Goal: Information Seeking & Learning: Learn about a topic

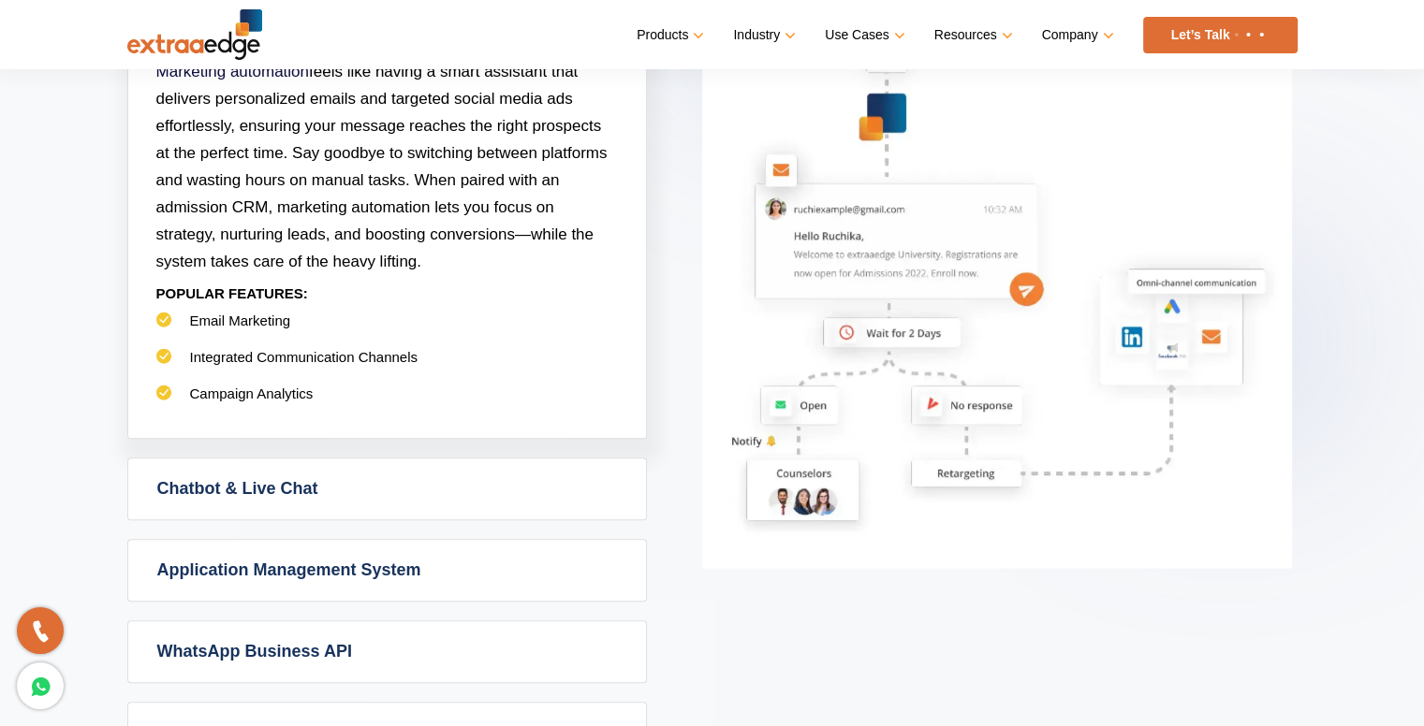
scroll to position [1061, 0]
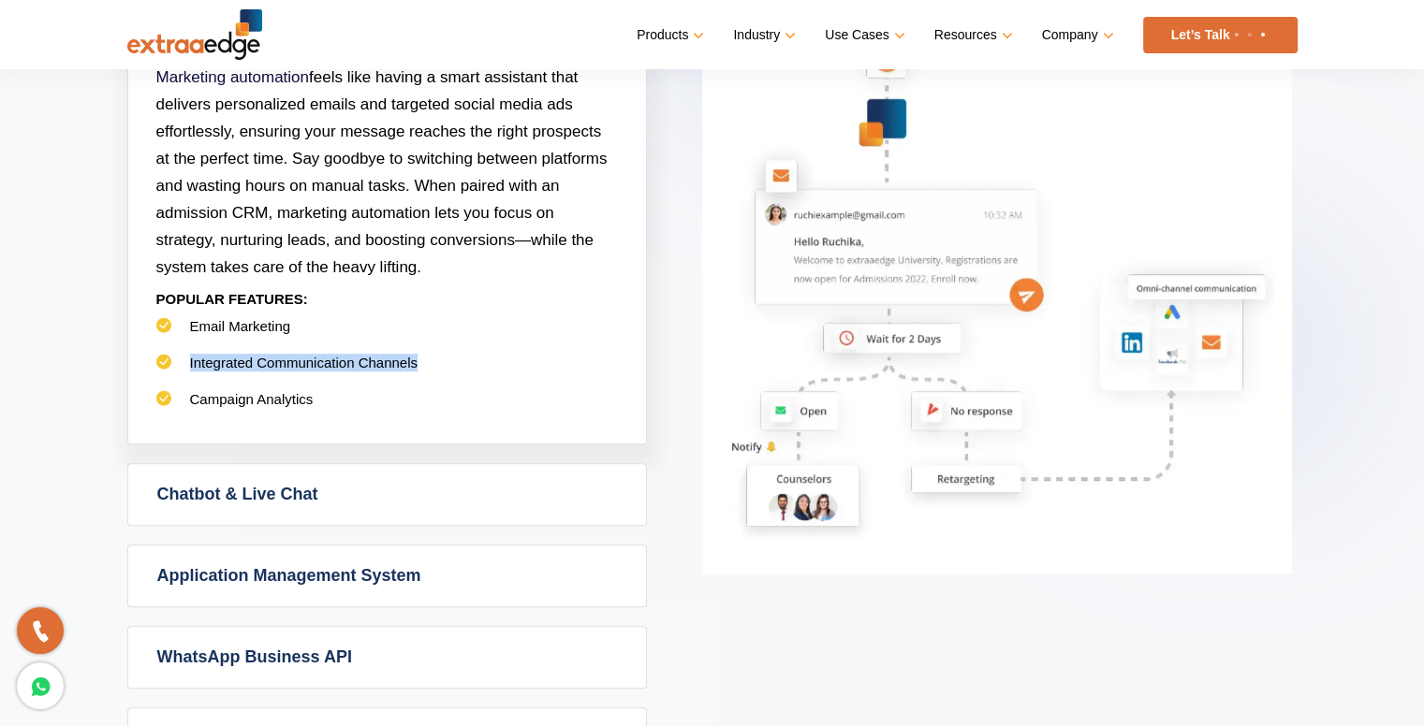
drag, startPoint x: 187, startPoint y: 353, endPoint x: 416, endPoint y: 361, distance: 228.6
click at [416, 361] on li "Integrated Communication Channels" at bounding box center [387, 372] width 462 height 37
drag, startPoint x: 185, startPoint y: 394, endPoint x: 314, endPoint y: 395, distance: 128.3
click at [314, 395] on li "Campaign Analytics" at bounding box center [387, 408] width 462 height 37
drag, startPoint x: 183, startPoint y: 320, endPoint x: 308, endPoint y: 321, distance: 124.5
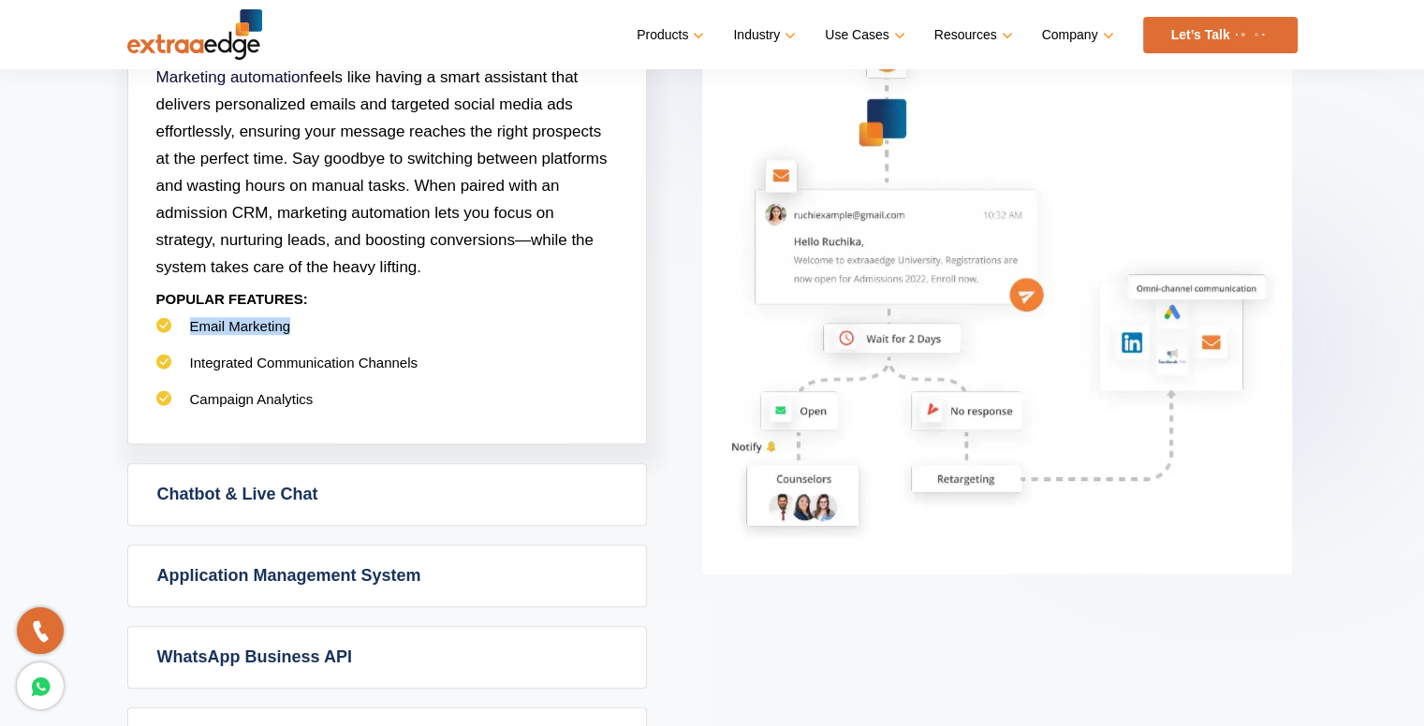
click at [308, 321] on li "Email Marketing" at bounding box center [387, 335] width 462 height 37
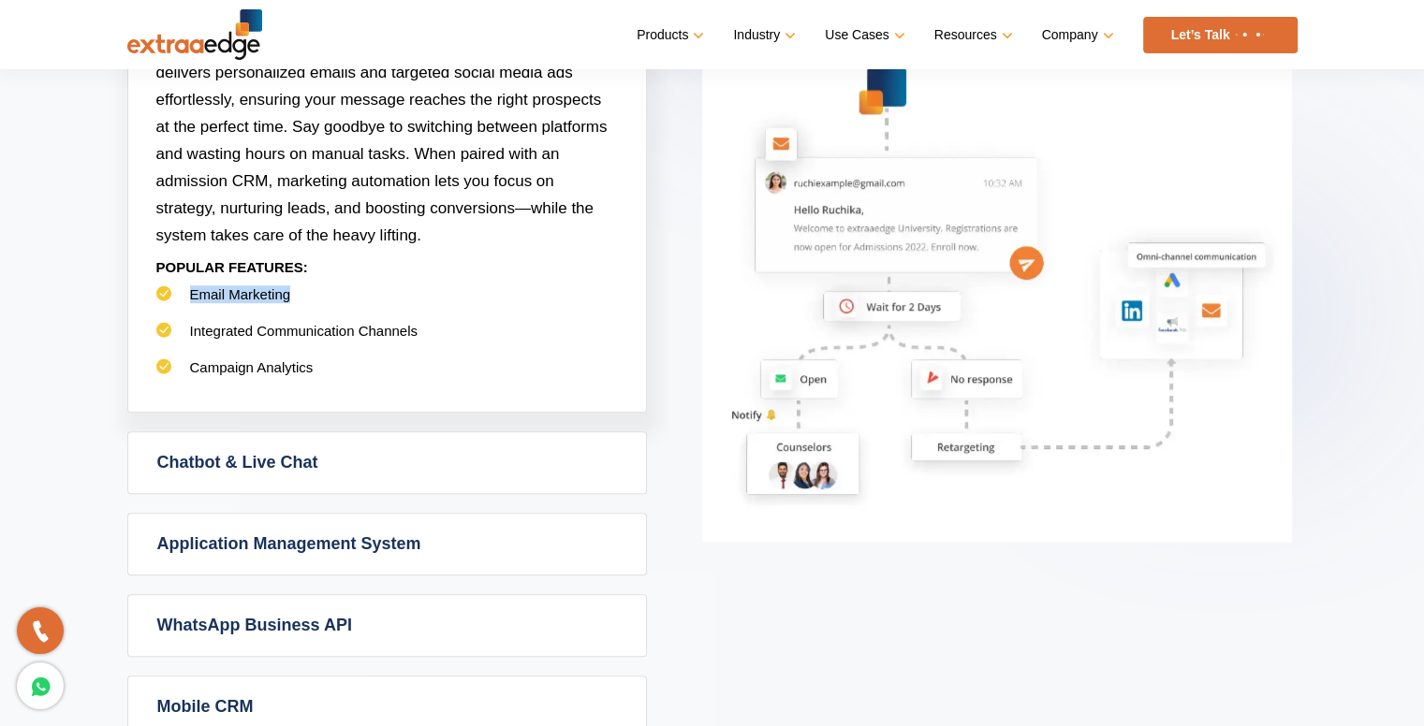
scroll to position [1123, 0]
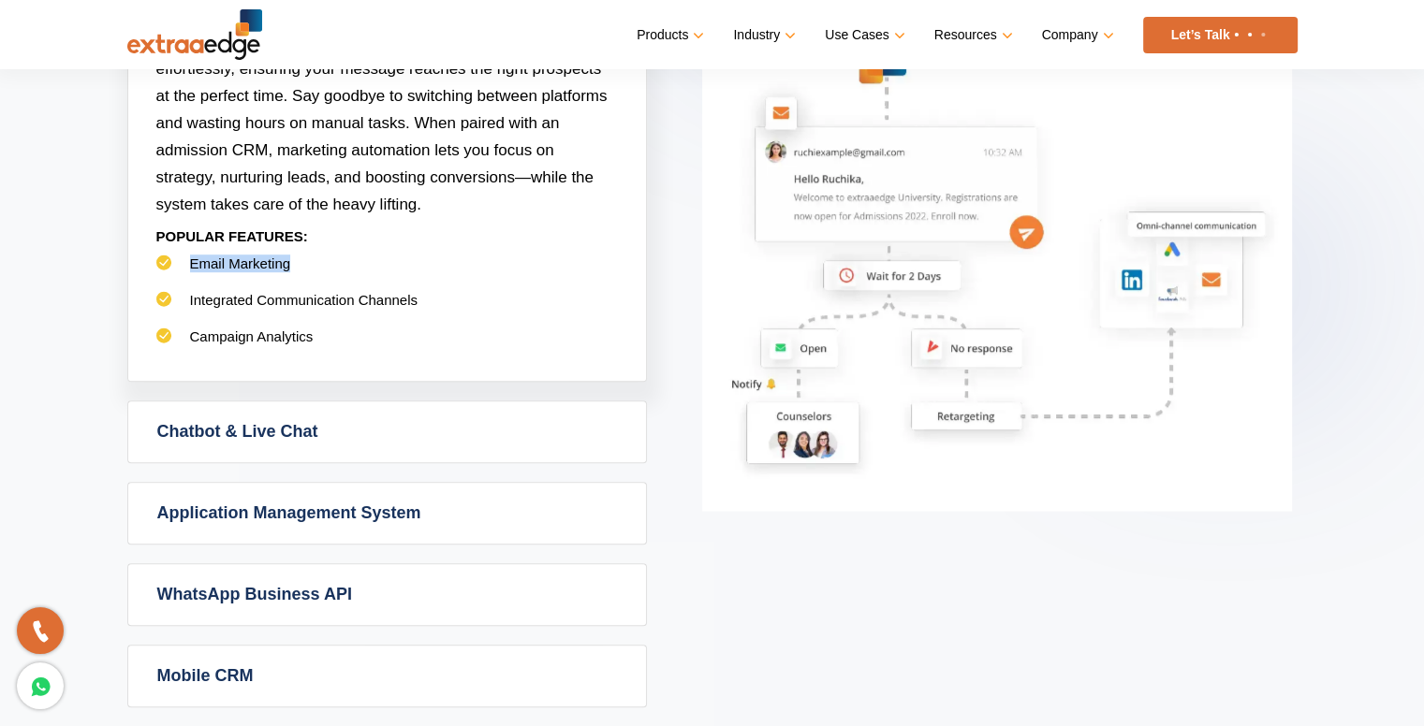
click at [371, 424] on link "Chatbot & Live Chat" at bounding box center [387, 432] width 518 height 61
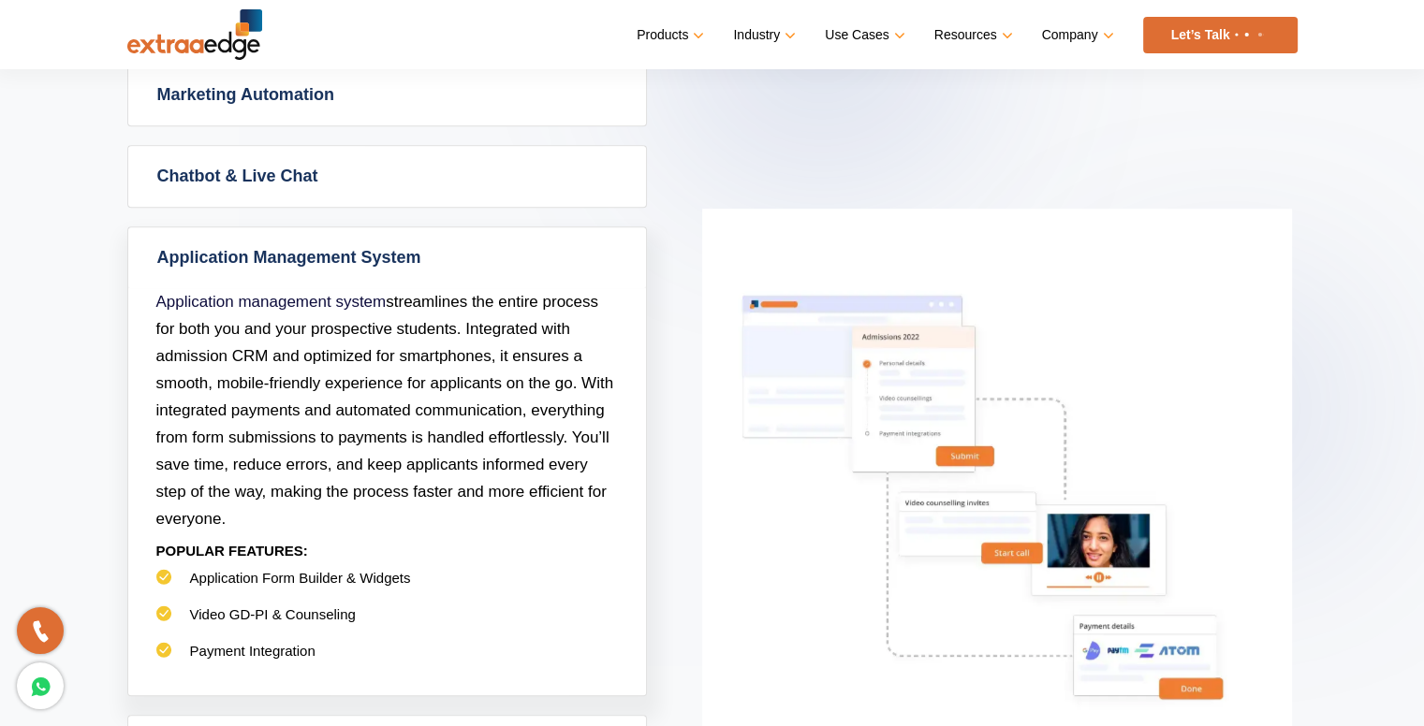
scroll to position [998, 0]
click at [303, 184] on link "Chatbot & Live Chat" at bounding box center [387, 177] width 518 height 61
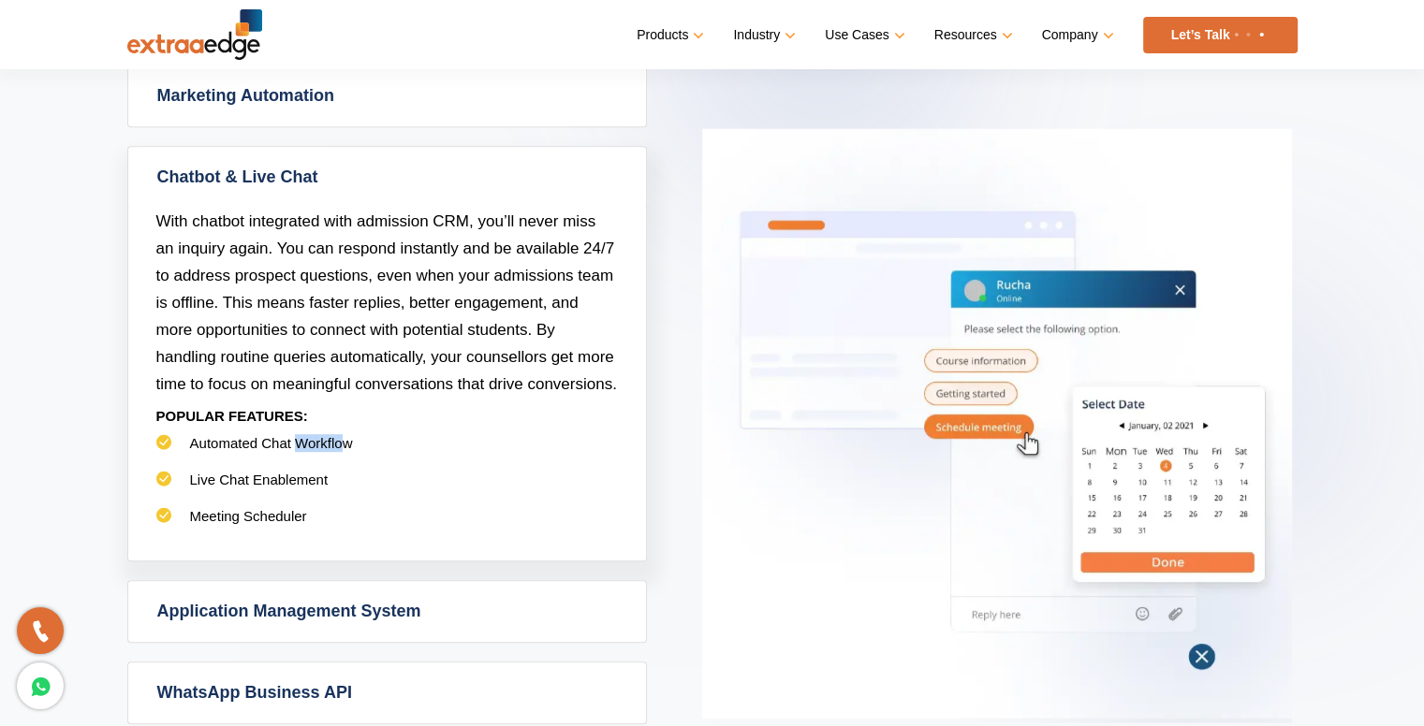
drag, startPoint x: 294, startPoint y: 440, endPoint x: 342, endPoint y: 440, distance: 47.7
click at [342, 440] on li "Automated Chat Workflow" at bounding box center [387, 452] width 462 height 37
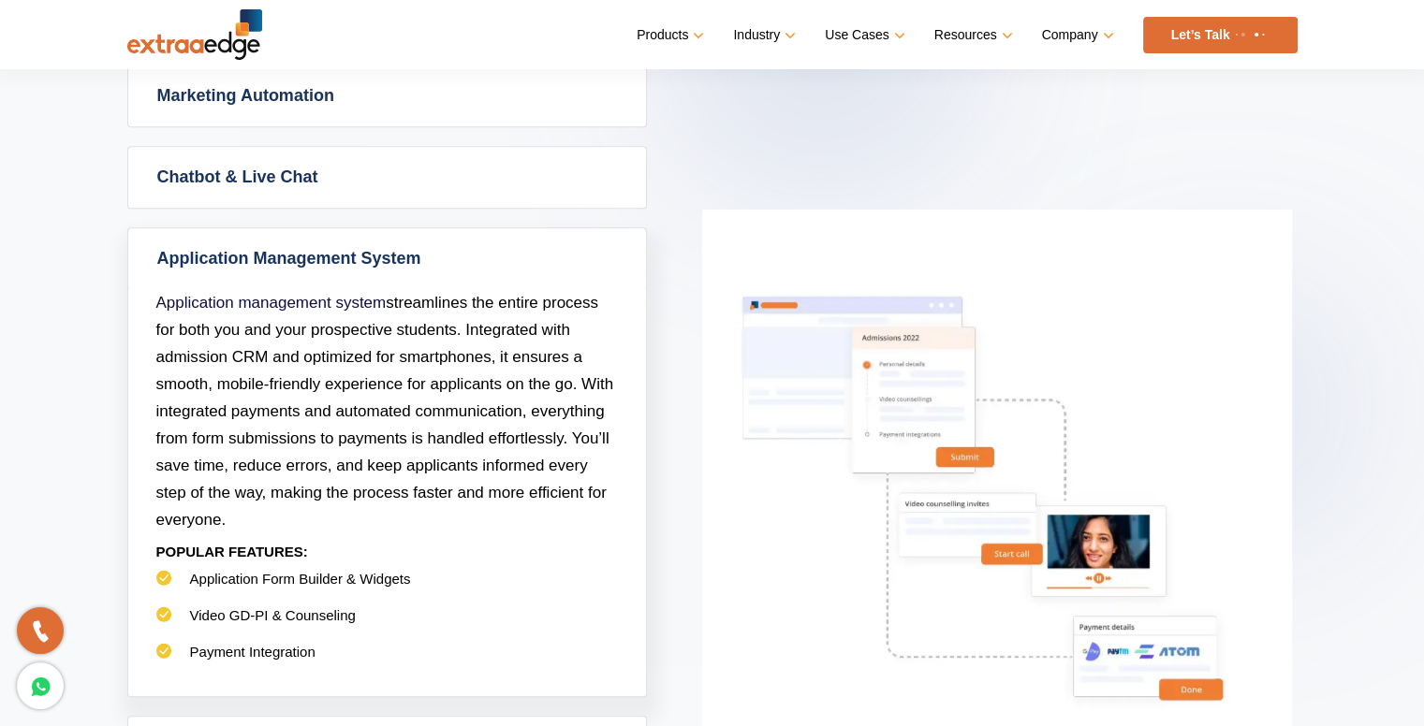
click at [443, 182] on link "Chatbot & Live Chat" at bounding box center [387, 177] width 518 height 61
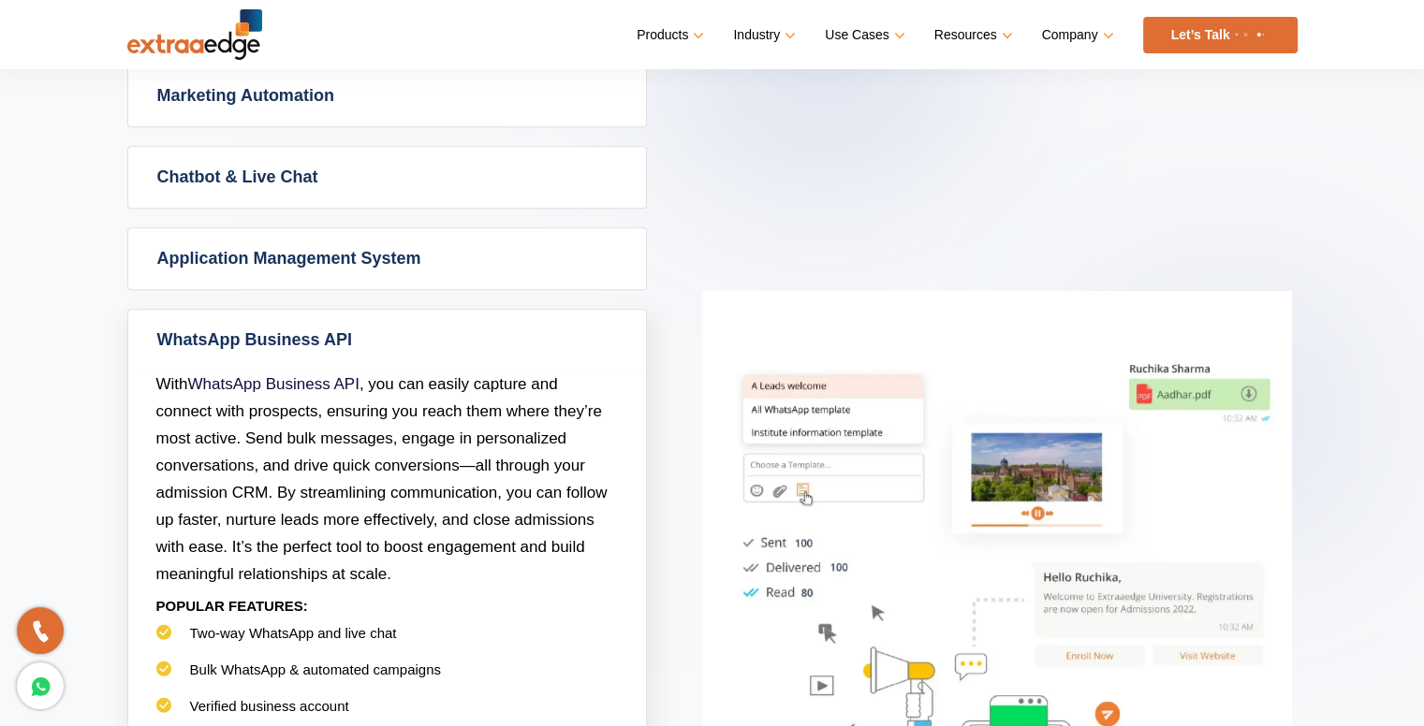
click at [183, 169] on link "Chatbot & Live Chat" at bounding box center [387, 177] width 518 height 61
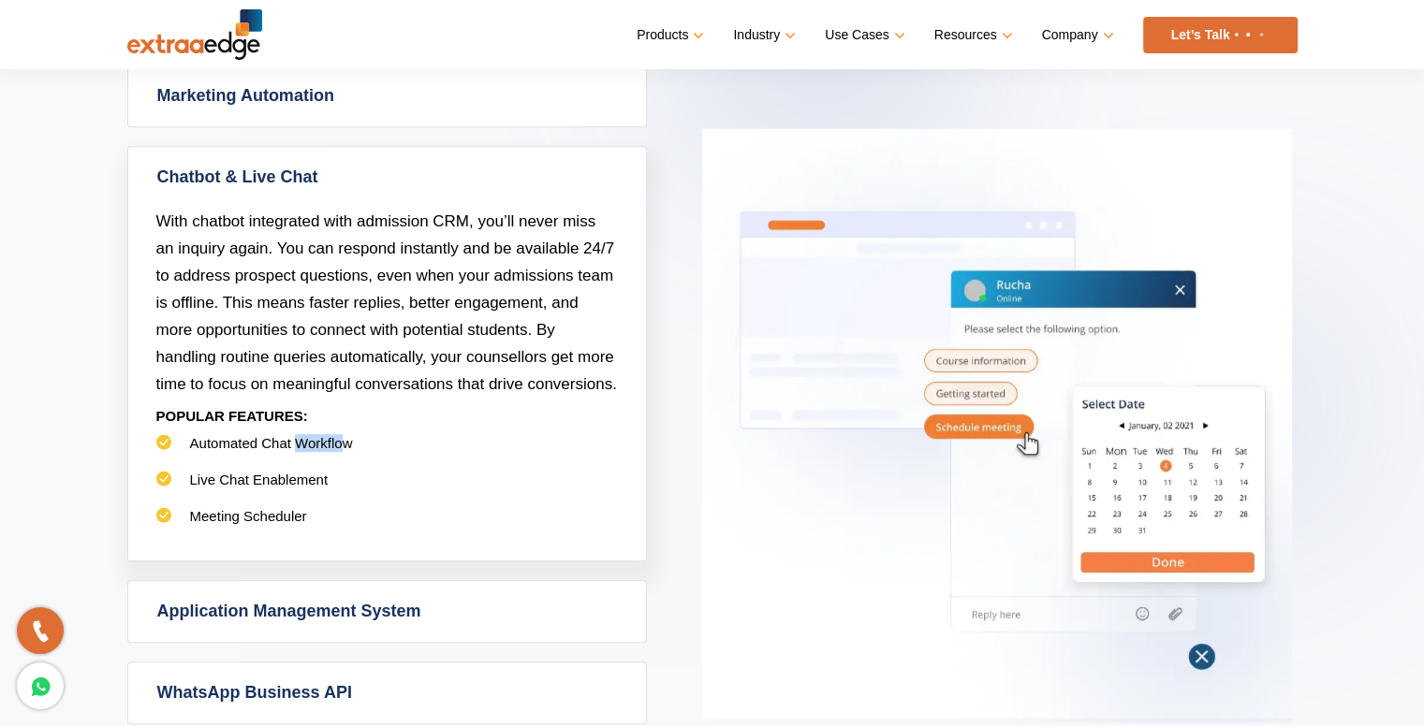
click at [281, 177] on link "Chatbot & Live Chat" at bounding box center [387, 177] width 518 height 61
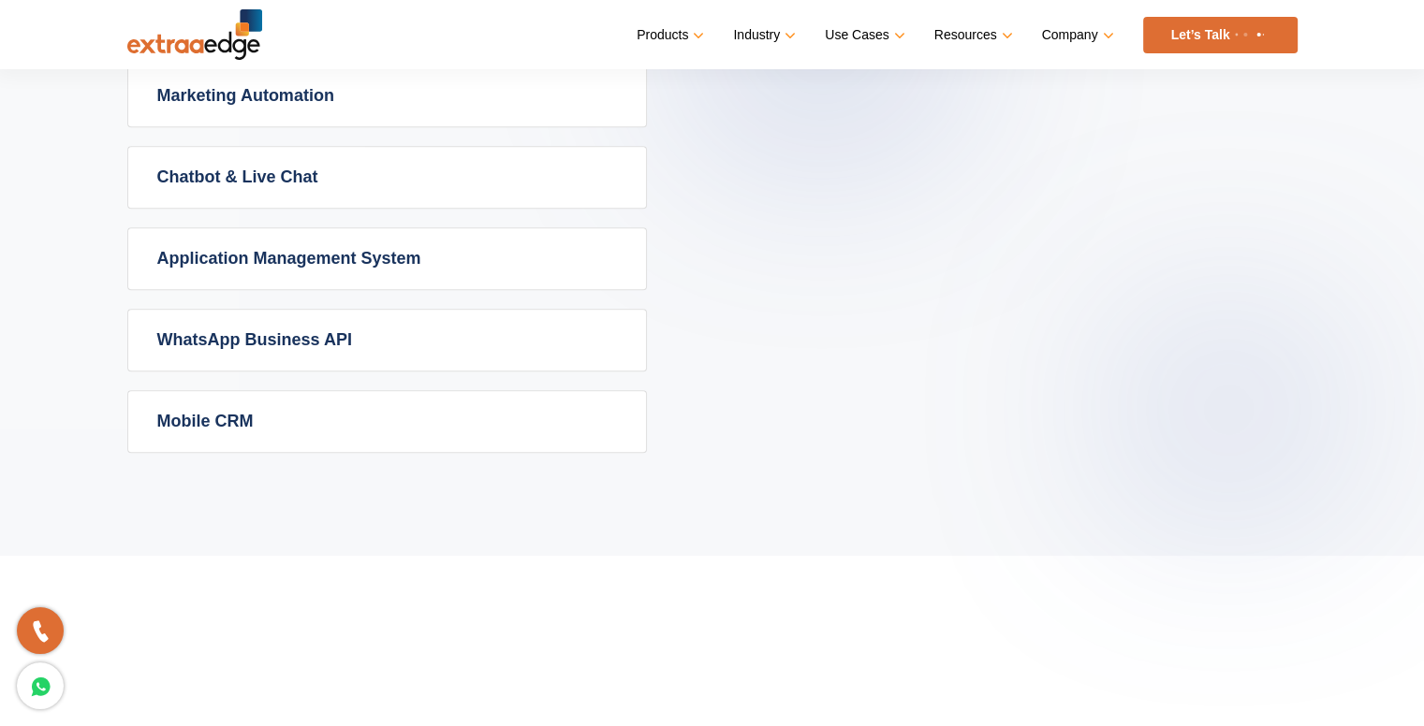
click at [264, 246] on link "Application Management System" at bounding box center [387, 258] width 518 height 61
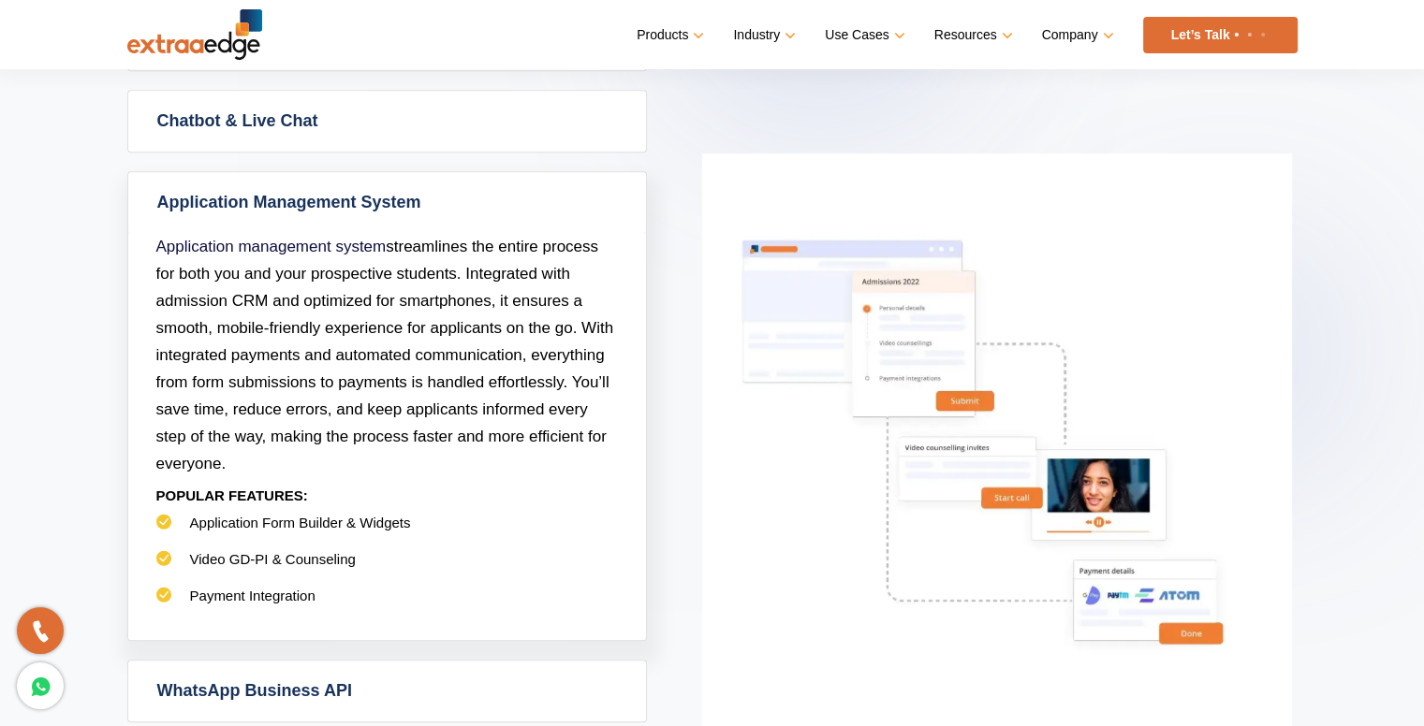
scroll to position [1061, 0]
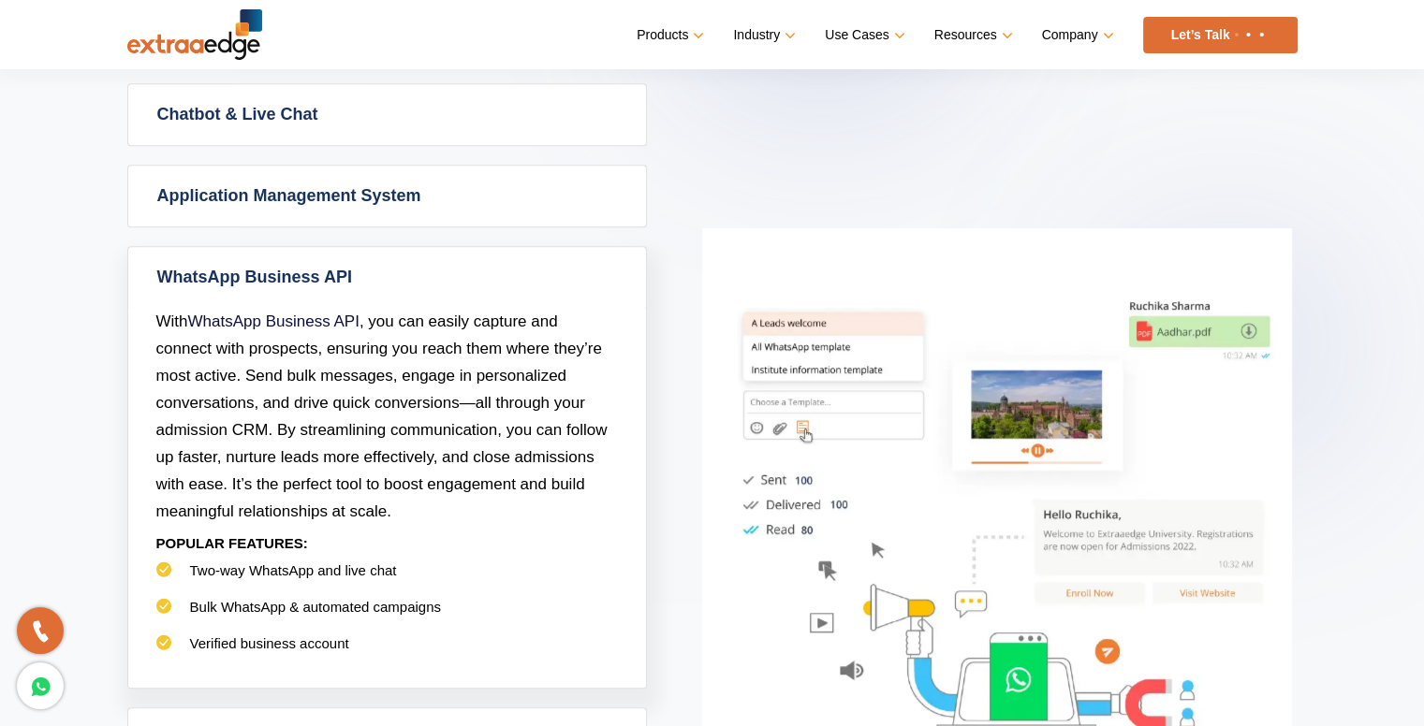
click at [277, 197] on link "Application Management System" at bounding box center [387, 196] width 518 height 61
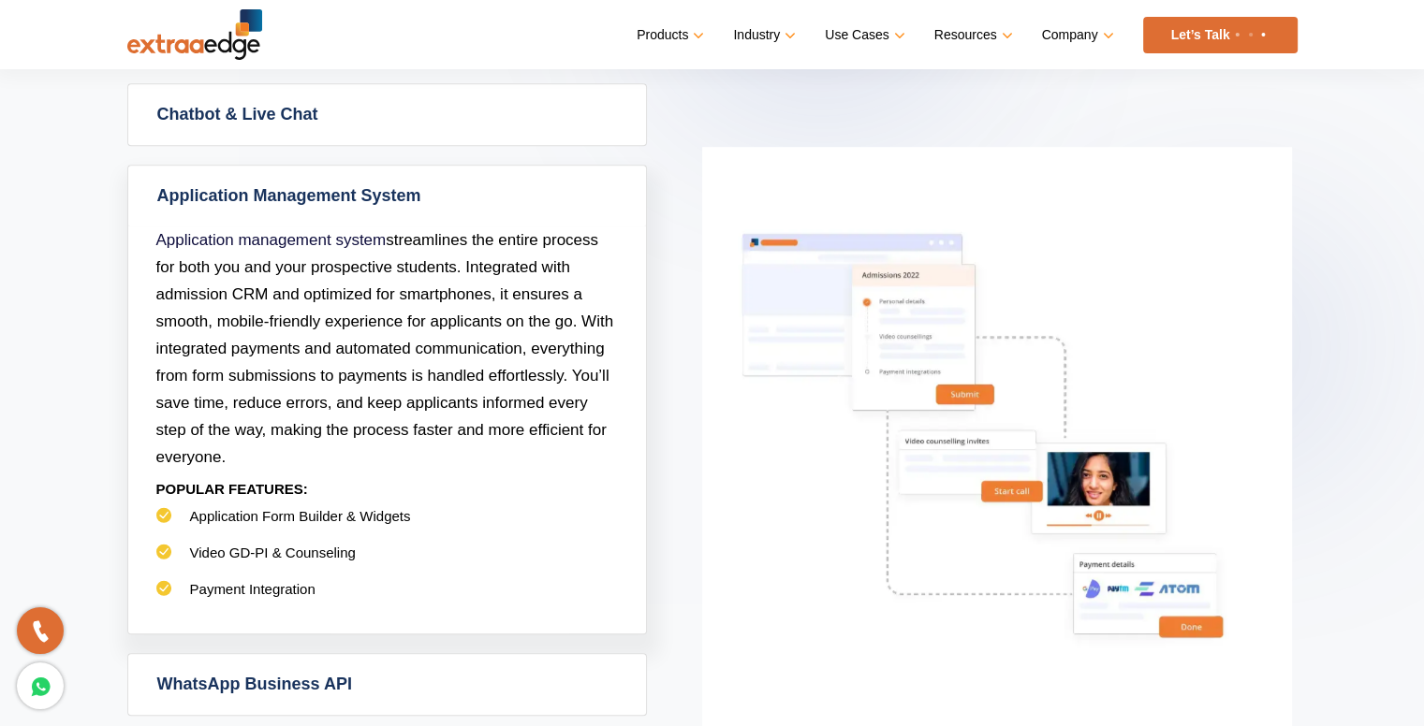
click at [285, 177] on link "Application Management System" at bounding box center [387, 196] width 518 height 61
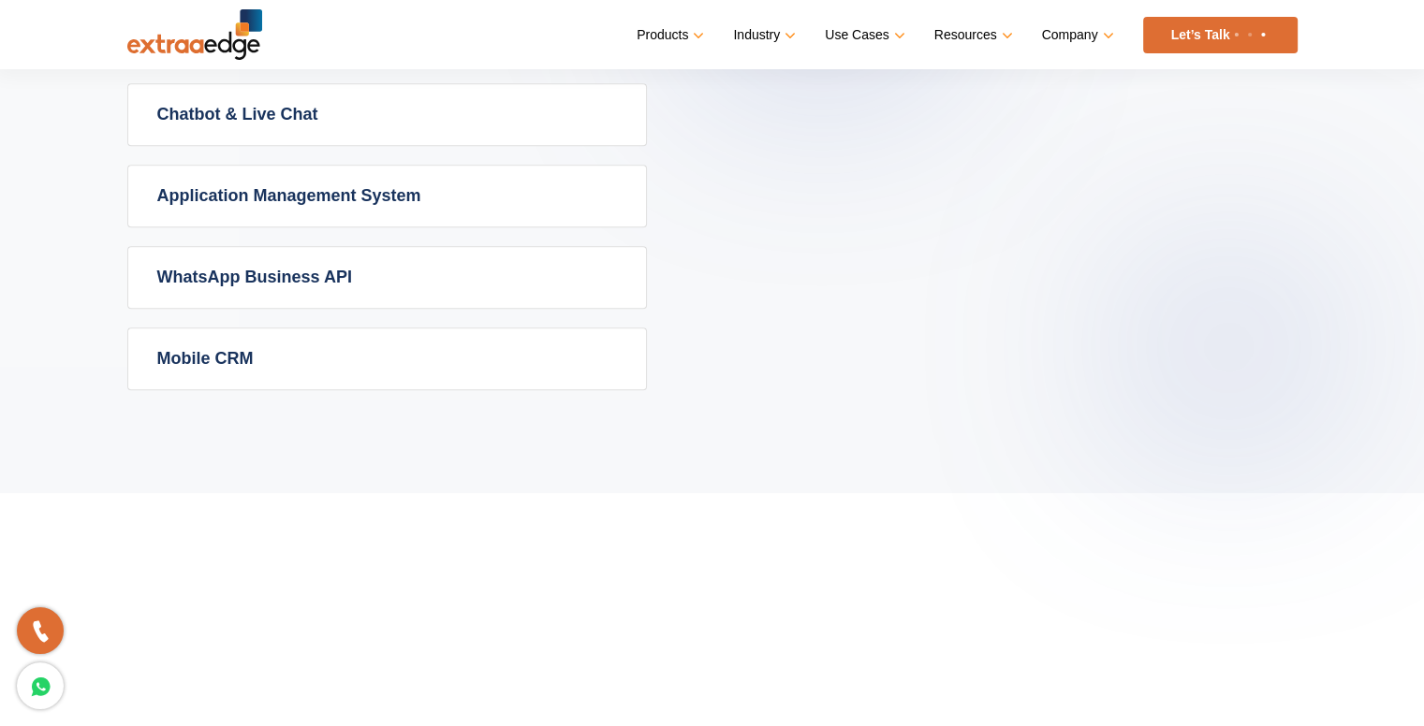
click at [316, 273] on link "WhatsApp Business API" at bounding box center [387, 277] width 518 height 61
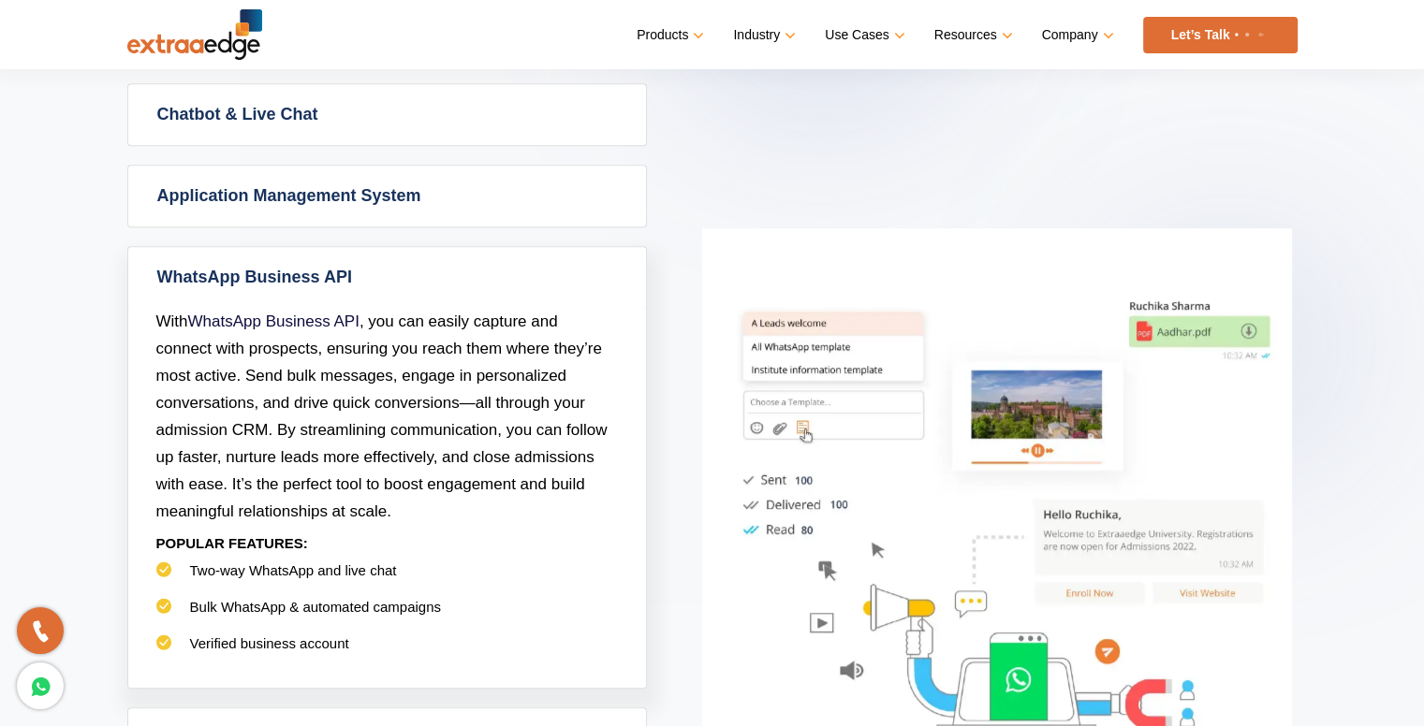
click at [311, 197] on link "Application Management System" at bounding box center [387, 196] width 518 height 61
click at [303, 202] on link "Application Management System" at bounding box center [387, 196] width 518 height 61
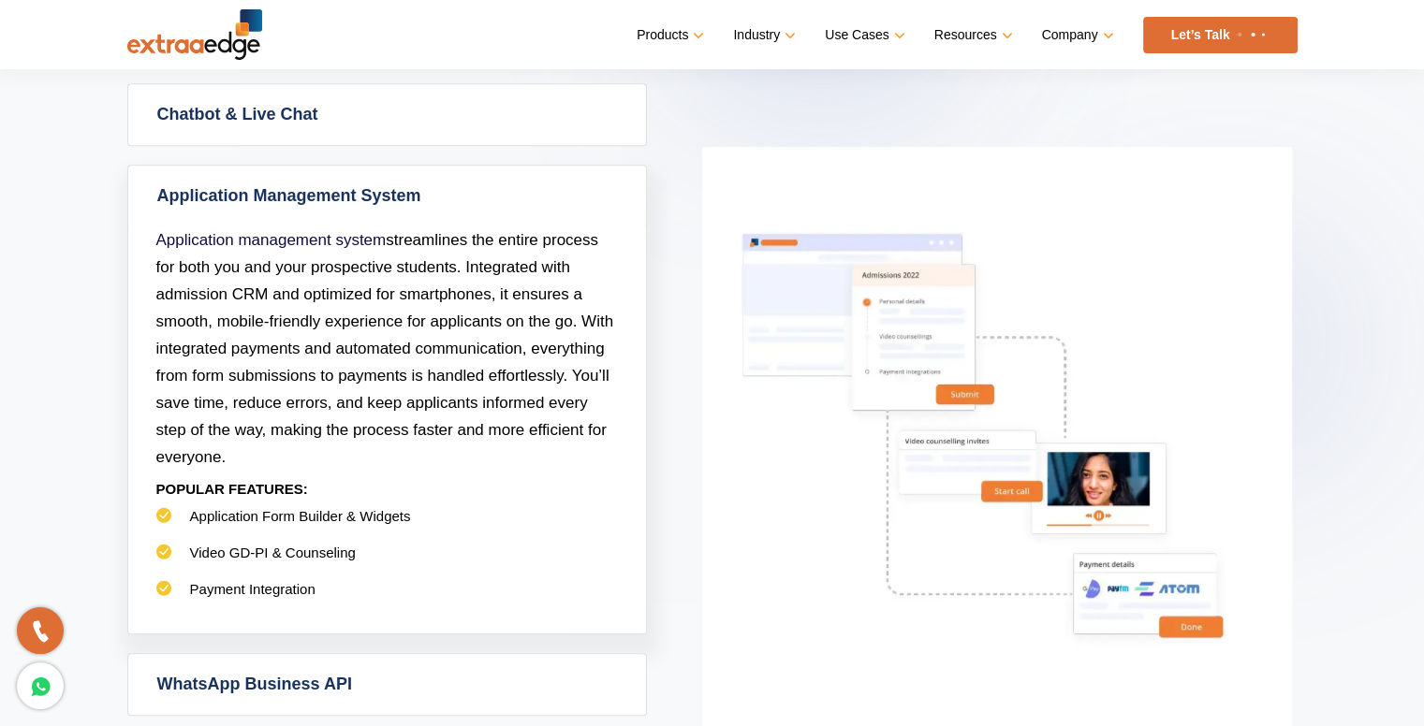
click at [301, 201] on link "Application Management System" at bounding box center [387, 196] width 518 height 61
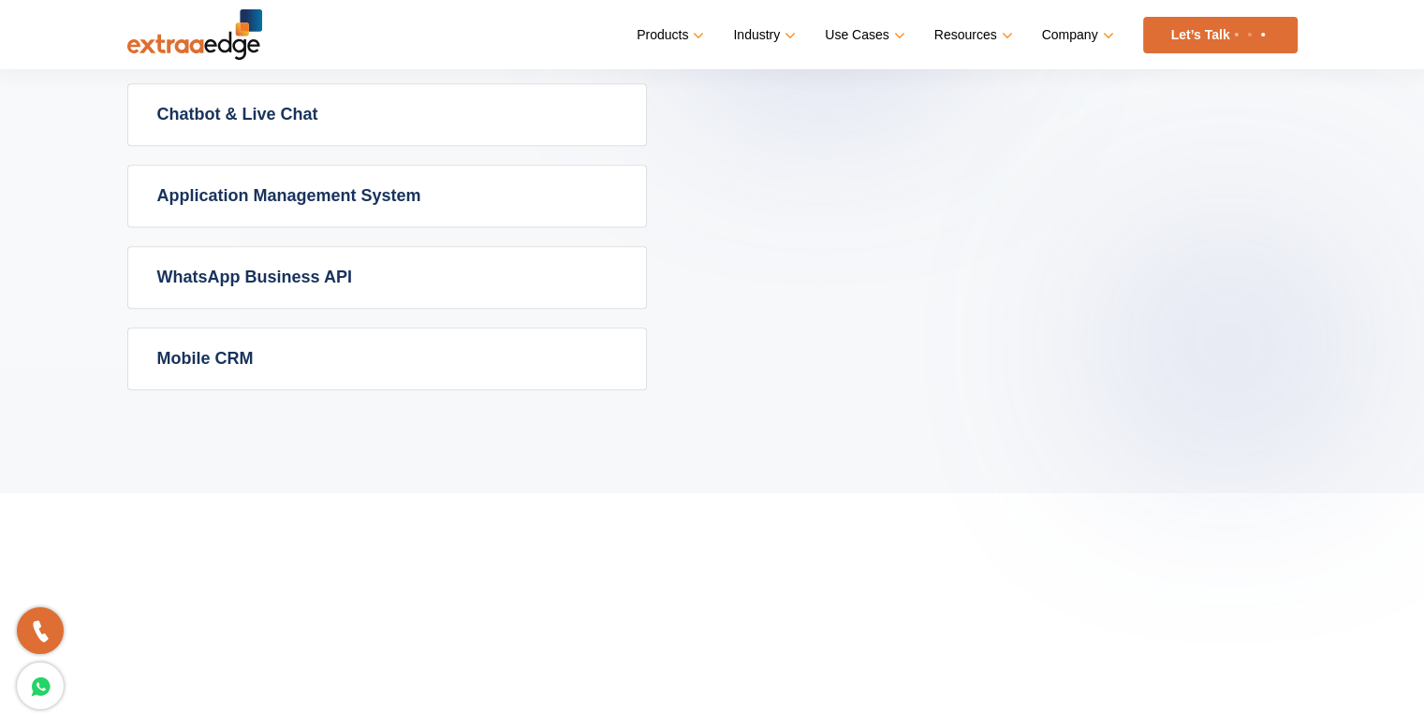
click at [315, 262] on link "WhatsApp Business API" at bounding box center [387, 277] width 518 height 61
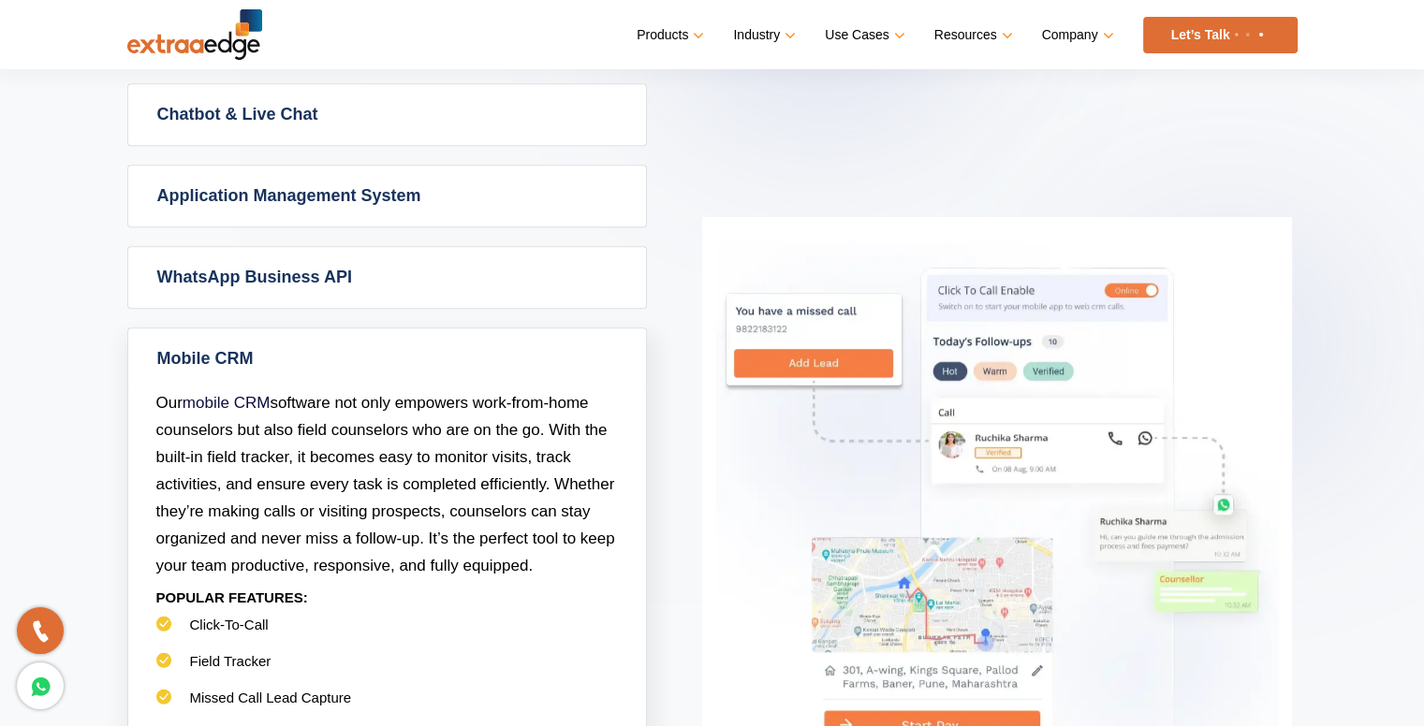
click at [267, 268] on link "WhatsApp Business API" at bounding box center [387, 277] width 518 height 61
click at [383, 272] on link "WhatsApp Business API" at bounding box center [387, 277] width 518 height 61
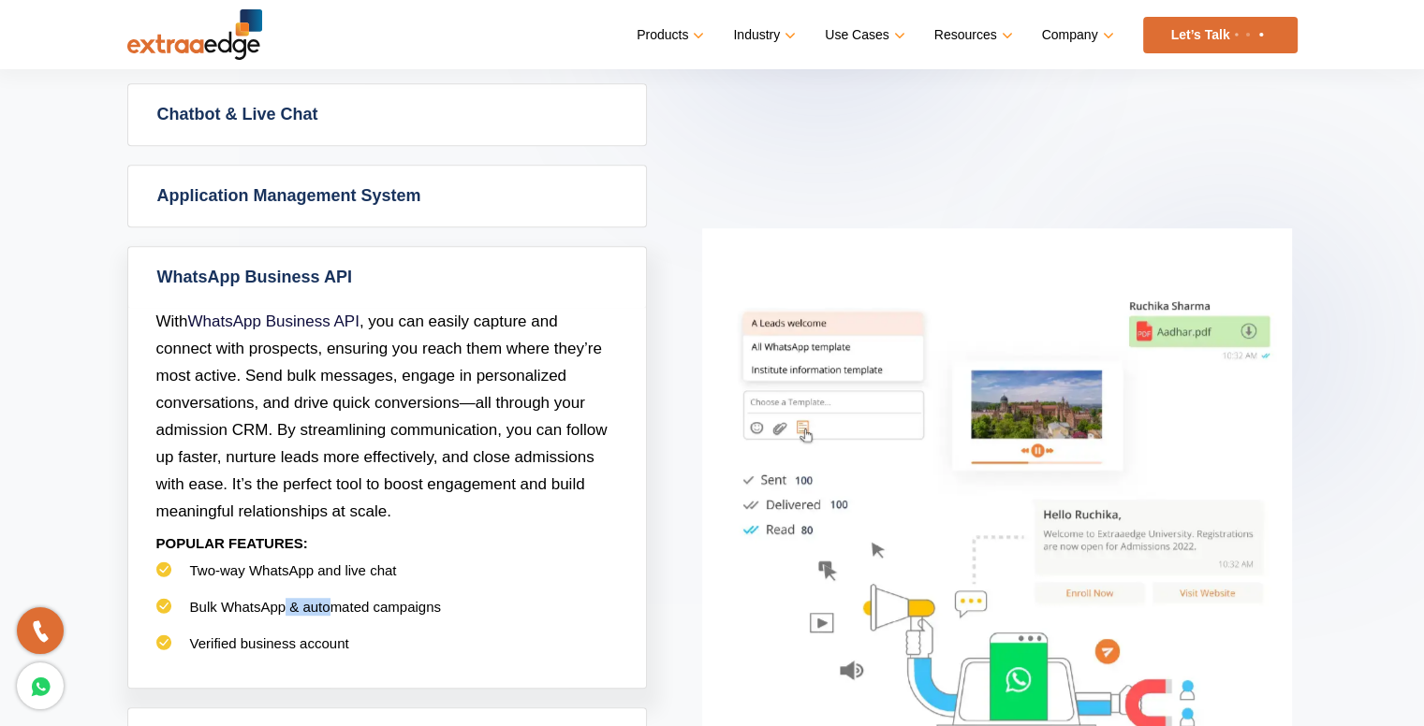
drag, startPoint x: 283, startPoint y: 597, endPoint x: 334, endPoint y: 615, distance: 54.5
click at [334, 615] on li "Bulk WhatsApp & automated campaigns" at bounding box center [387, 616] width 462 height 37
drag, startPoint x: 245, startPoint y: 635, endPoint x: 232, endPoint y: 627, distance: 15.1
click at [242, 636] on span "Verified business account" at bounding box center [269, 644] width 159 height 16
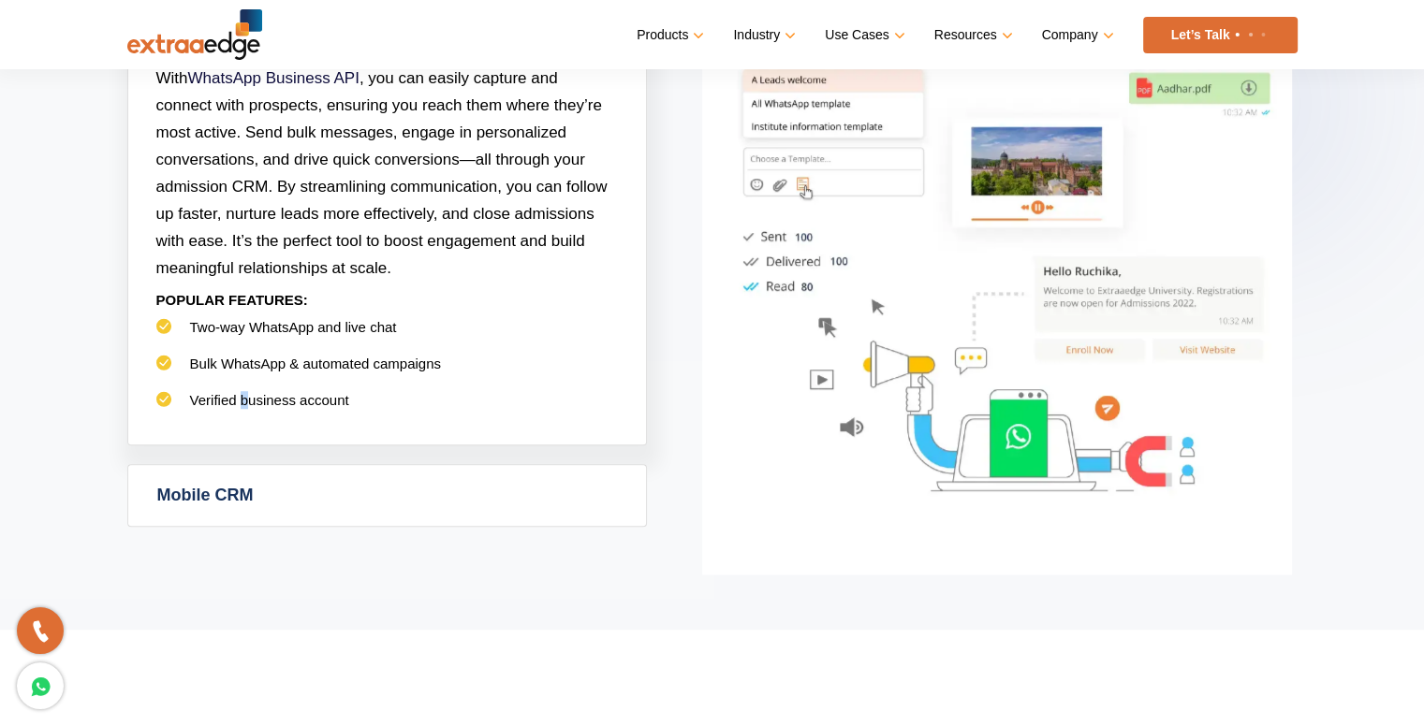
scroll to position [1311, 0]
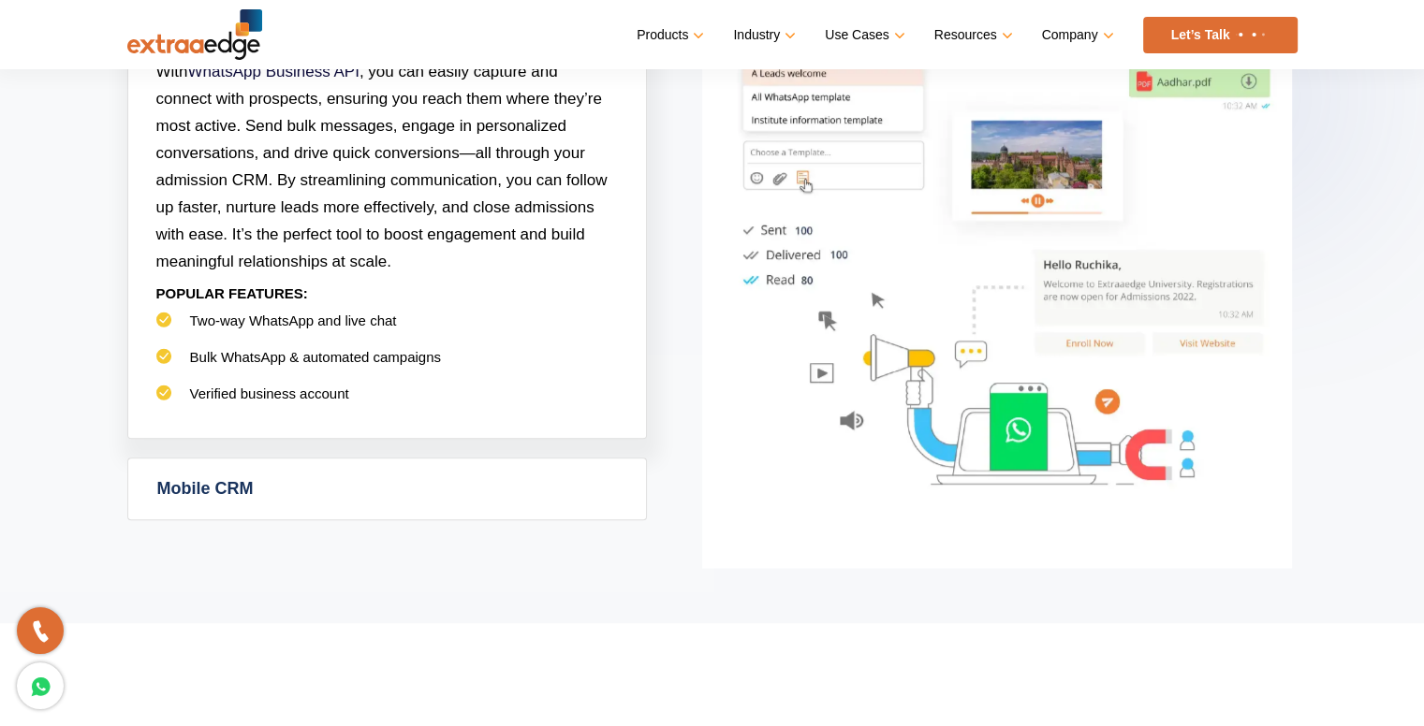
click at [185, 523] on section "Powerful Admission CRM with simplicity Admission CRM Admission CRM software tak…" at bounding box center [712, 8] width 1424 height 1232
click at [210, 480] on link "Mobile CRM" at bounding box center [387, 489] width 518 height 61
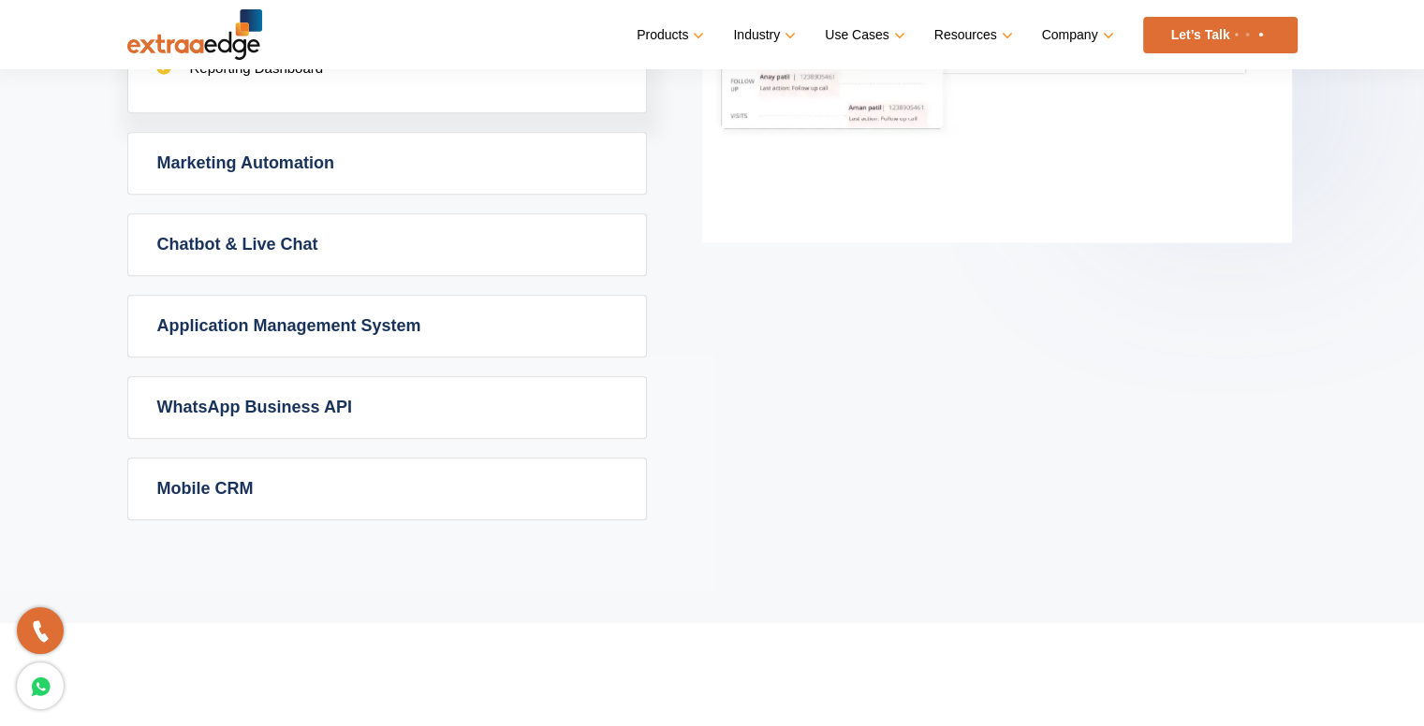
drag, startPoint x: 275, startPoint y: 479, endPoint x: 277, endPoint y: 464, distance: 15.1
click at [275, 477] on link "Mobile CRM" at bounding box center [387, 489] width 518 height 61
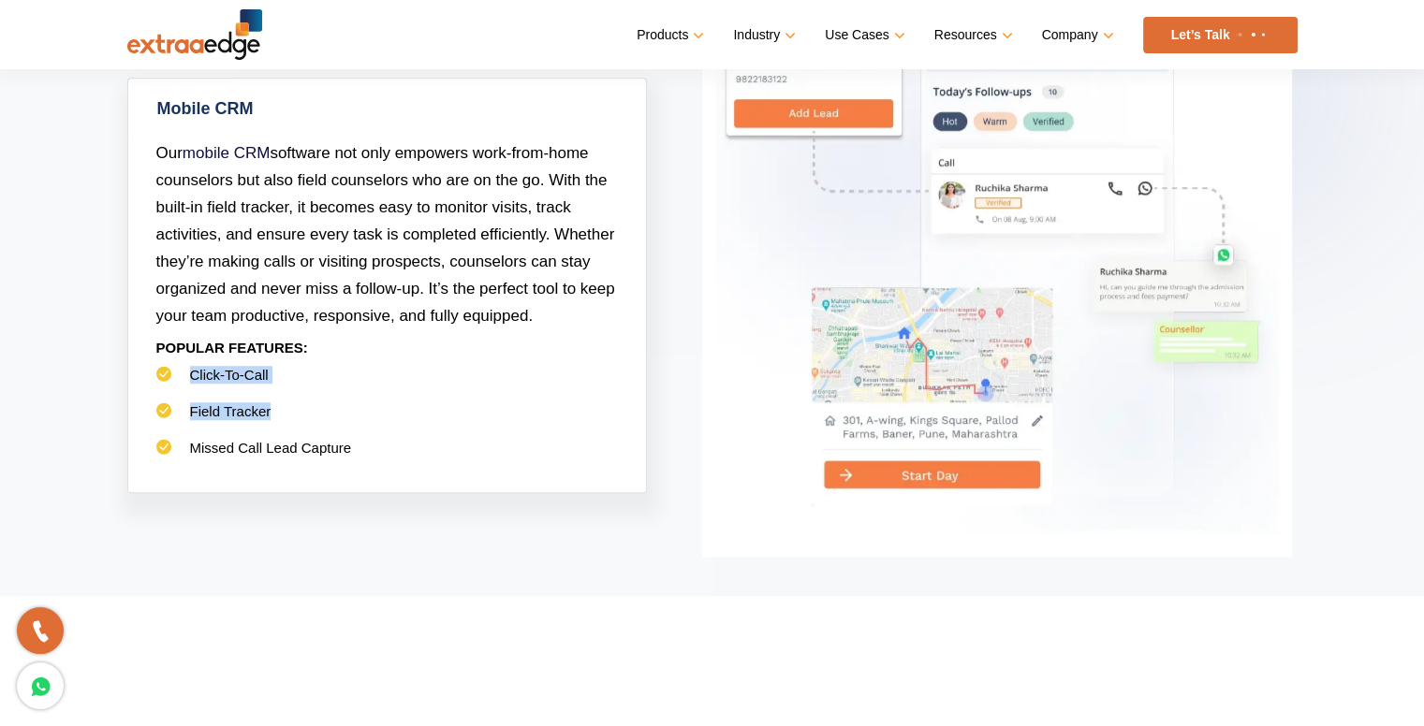
drag, startPoint x: 184, startPoint y: 378, endPoint x: 273, endPoint y: 423, distance: 99.6
click at [273, 423] on ul "Click-To-Call Field Tracker Missed Call Lead Capture" at bounding box center [387, 421] width 462 height 110
click at [247, 444] on div "Our mobile CRM software not only empowers work-from-home counselors but also fi…" at bounding box center [387, 315] width 518 height 353
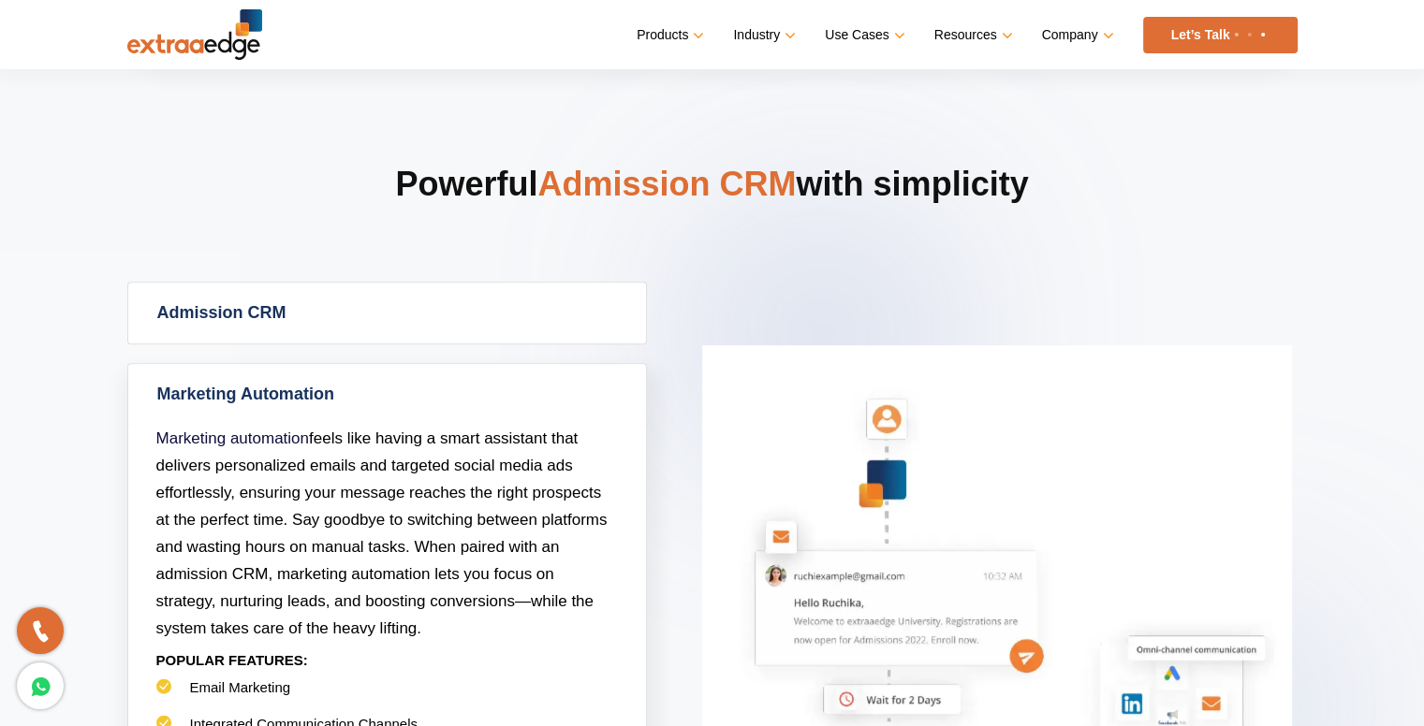
scroll to position [686, 0]
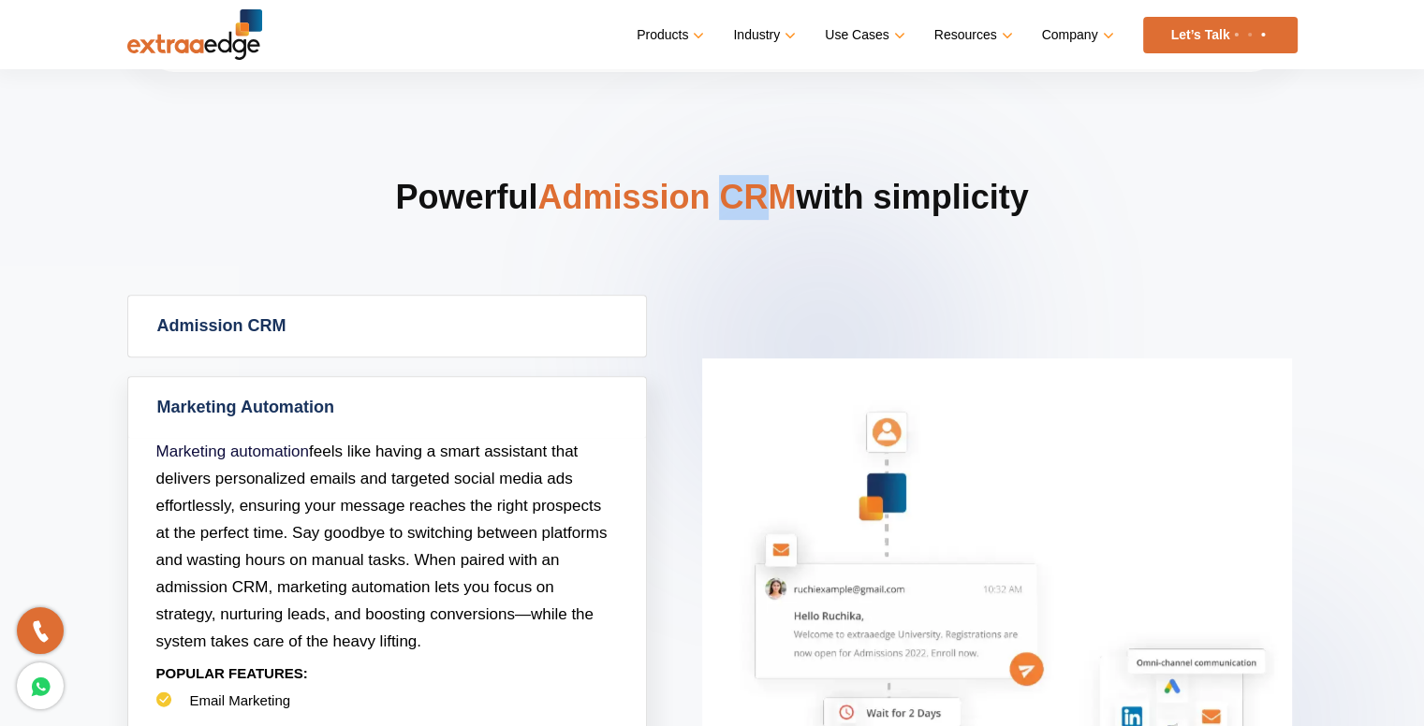
drag, startPoint x: 724, startPoint y: 191, endPoint x: 771, endPoint y: 199, distance: 48.5
click at [764, 196] on span "Admission CRM" at bounding box center [666, 197] width 258 height 38
click at [786, 208] on span "Admission CRM" at bounding box center [666, 197] width 258 height 38
